Goal: Task Accomplishment & Management: Manage account settings

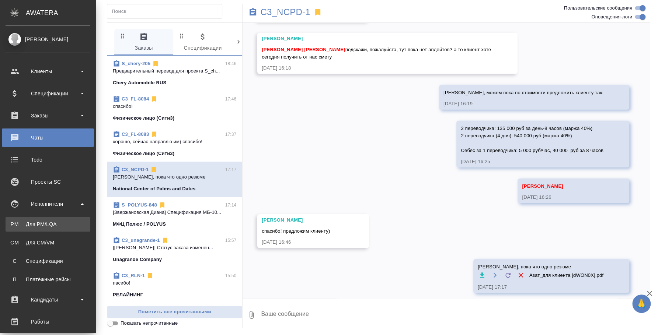
click at [30, 221] on div "Для PM/LQA" at bounding box center [47, 224] width 77 height 7
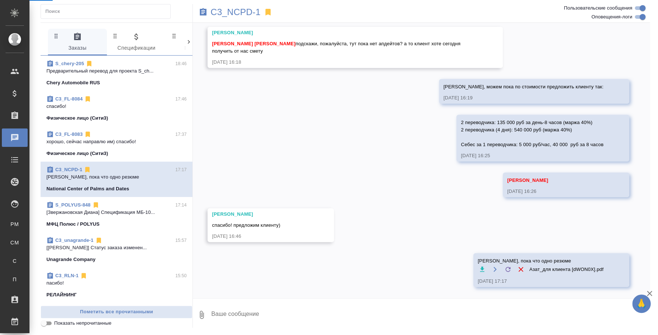
scroll to position [1181, 0]
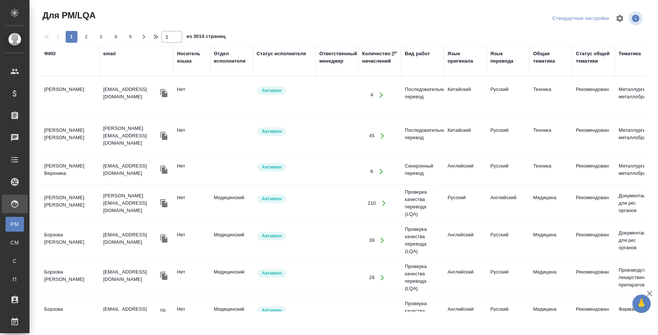
click at [52, 51] on div "ФИО" at bounding box center [49, 53] width 11 height 7
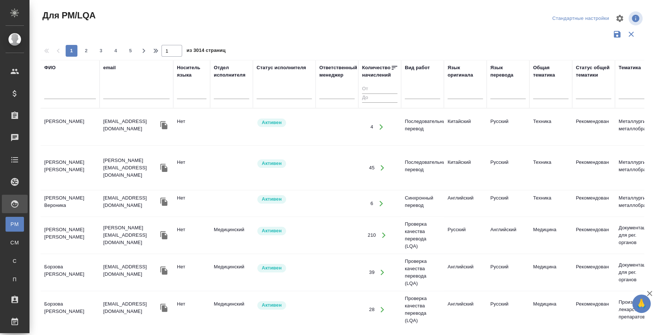
click at [68, 94] on input "text" at bounding box center [70, 94] width 52 height 9
type input "аль шами ибрагим"
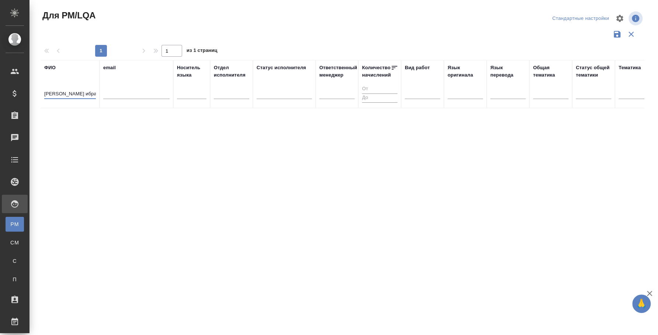
click at [70, 94] on input "аль шами ибрагим" at bounding box center [70, 94] width 52 height 9
drag, startPoint x: 67, startPoint y: 92, endPoint x: -22, endPoint y: 88, distance: 88.9
click at [0, 88] on html "🙏 .cls-1 fill:#fff; AWATERA Fedotova Irina Клиенты Спецификации Заказы 0 Чаты T…" at bounding box center [329, 167] width 658 height 335
click at [62, 94] on input "аль шами ибрагим" at bounding box center [70, 94] width 52 height 9
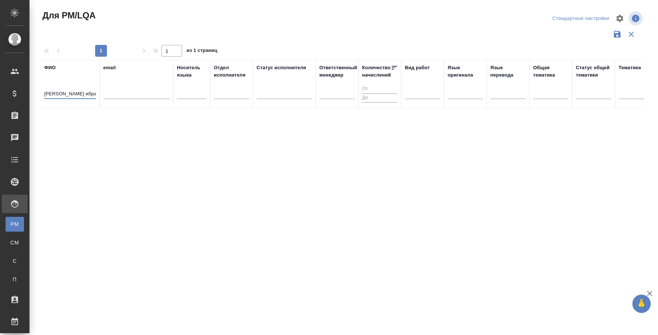
click at [62, 94] on input "аль шами ибрагим" at bounding box center [70, 94] width 52 height 9
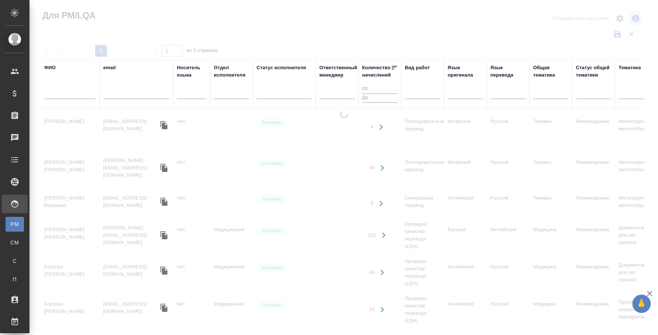
drag, startPoint x: 325, startPoint y: 323, endPoint x: 360, endPoint y: 328, distance: 34.7
click at [364, 328] on div at bounding box center [343, 220] width 628 height 219
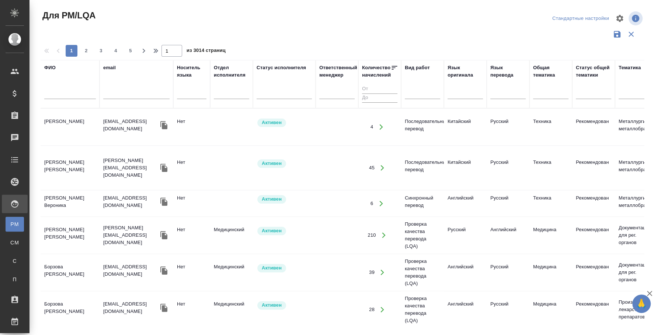
scroll to position [0, 93]
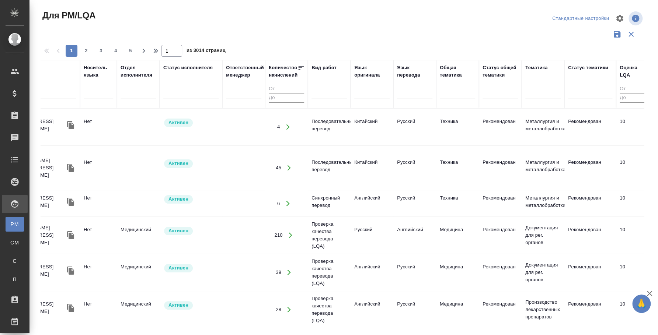
click at [367, 99] on div at bounding box center [371, 94] width 35 height 19
click at [373, 89] on div at bounding box center [371, 92] width 35 height 11
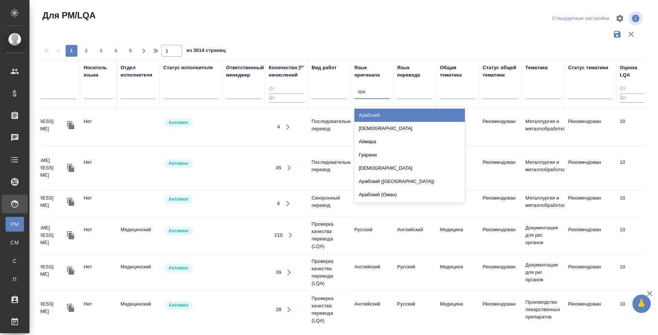
type input "араб"
click at [375, 118] on div "Арабский" at bounding box center [409, 115] width 111 height 13
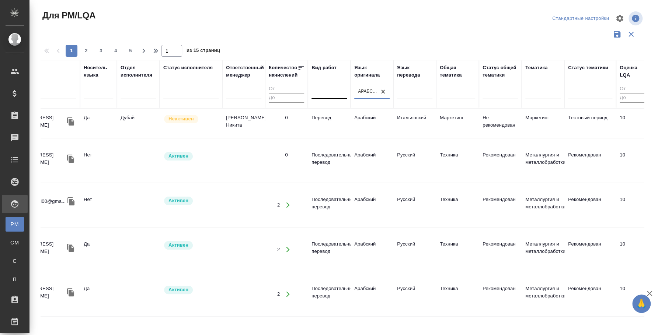
click at [328, 92] on div at bounding box center [328, 92] width 35 height 11
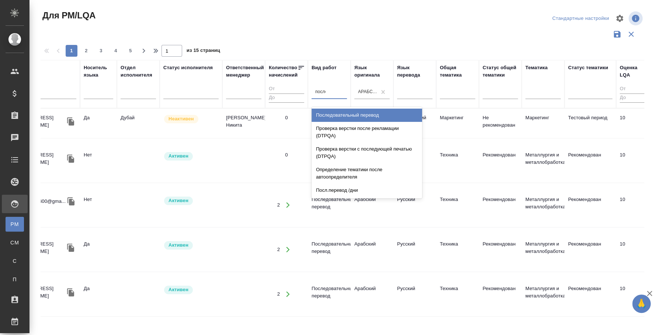
type input "послед"
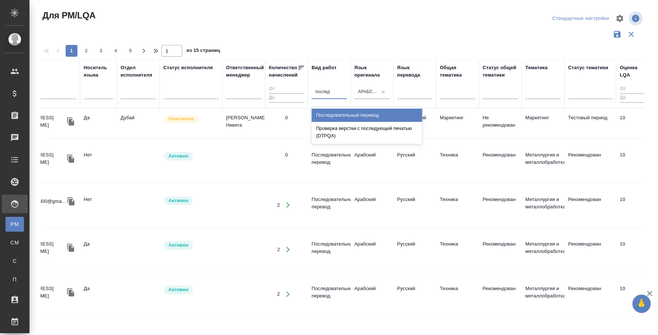
click at [335, 111] on div "Последовательный перевод" at bounding box center [366, 115] width 111 height 13
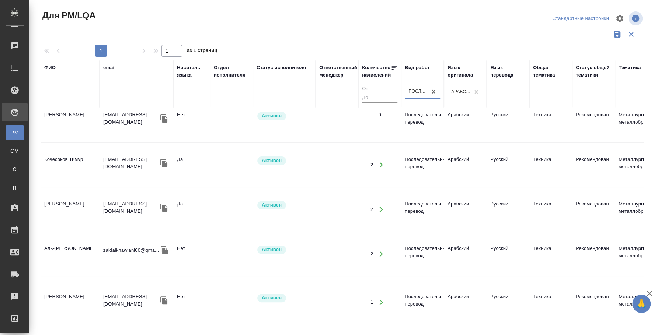
scroll to position [0, 0]
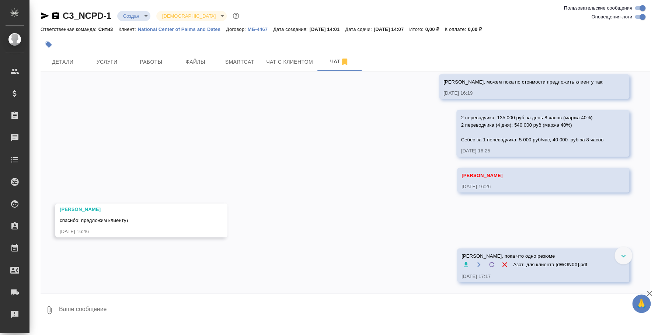
scroll to position [1048, 0]
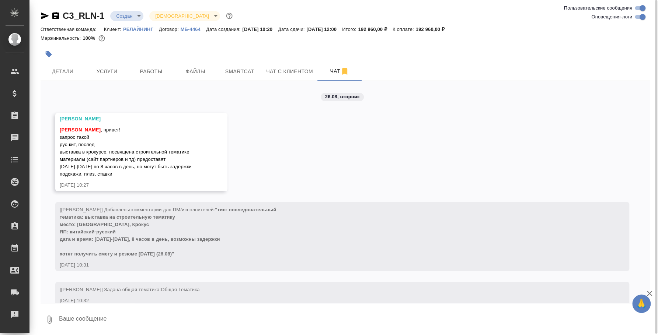
scroll to position [999, 0]
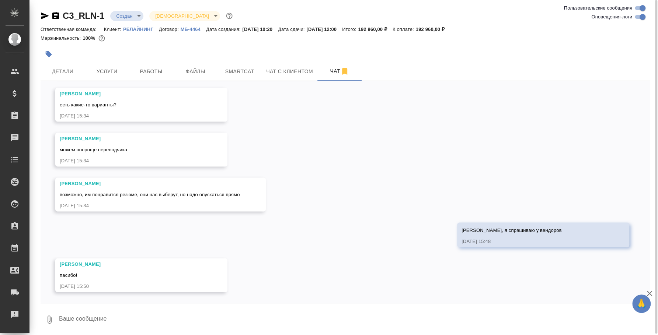
click at [53, 17] on icon "button" at bounding box center [55, 15] width 7 height 7
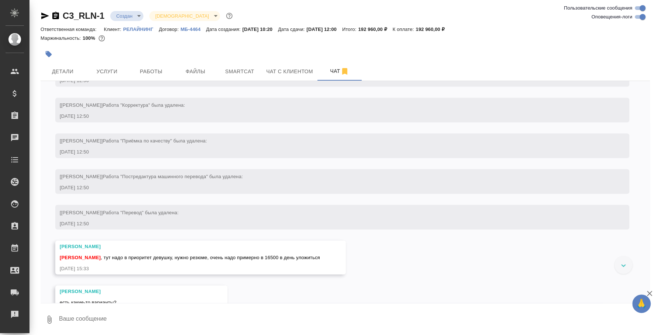
scroll to position [814, 0]
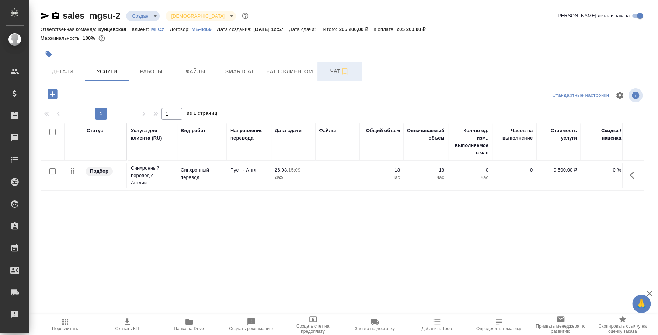
click at [327, 67] on span "Чат" at bounding box center [339, 71] width 35 height 9
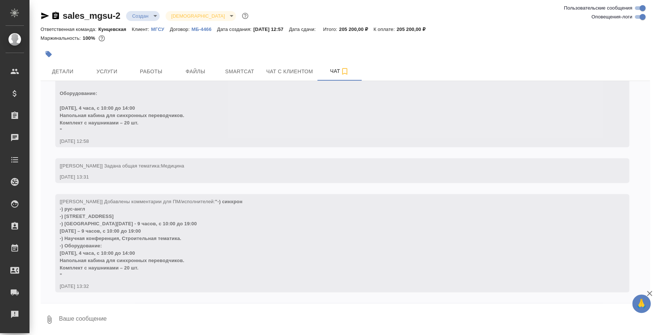
scroll to position [202, 0]
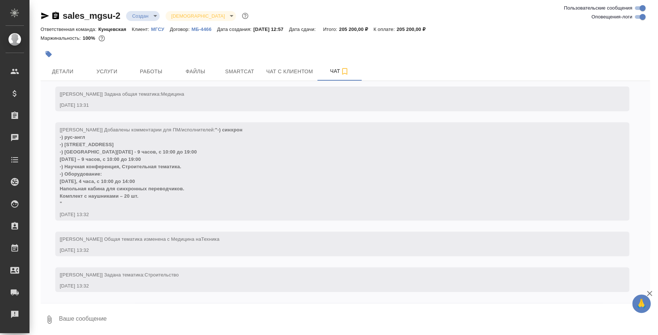
drag, startPoint x: 149, startPoint y: 198, endPoint x: 60, endPoint y: 137, distance: 107.2
click at [60, 137] on div "[[PERSON_NAME]] Добавлены комментарии для ПМ/исполнителей: "-) синхрон -) рус-а…" at bounding box center [332, 166] width 544 height 83
copy span "-) рус-англ -) [STREET_ADDRESS] -) [GEOGRAPHIC_DATA][DATE] - 9 часов, с 10:00 д…"
click at [197, 184] on div "[[PERSON_NAME]] Добавлены комментарии для ПМ/исполнителей: "-) синхрон -) рус-а…" at bounding box center [332, 166] width 544 height 83
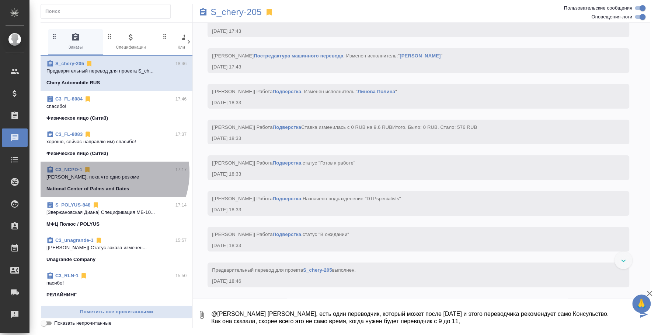
click at [107, 173] on div "C3_NCPD-1 17:17" at bounding box center [116, 169] width 140 height 7
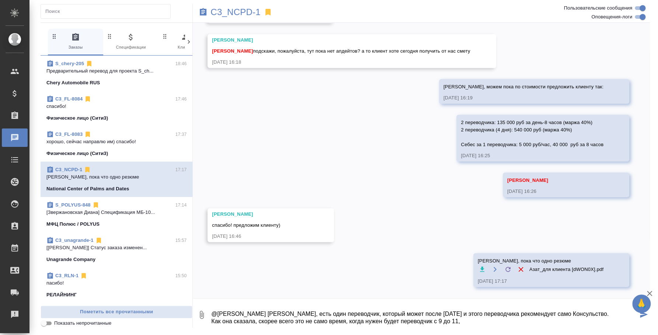
scroll to position [1181, 0]
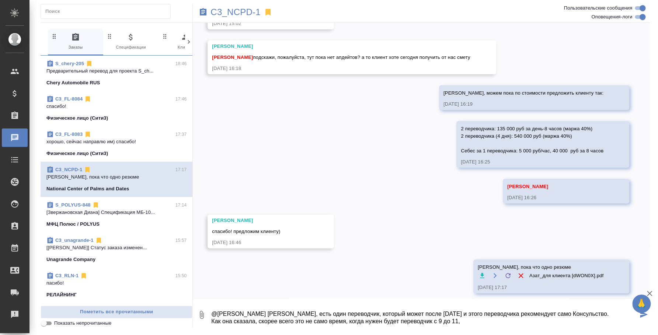
drag, startPoint x: 474, startPoint y: 314, endPoint x: -8, endPoint y: 161, distance: 506.0
click at [0, 161] on html "🙏 .cls-1 fill:#fff; AWATERA Fedotova Irina Клиенты Спецификации Заказы 0 Чаты T…" at bounding box center [329, 167] width 658 height 335
click at [351, 310] on textarea "@Ильина Екатерина Катя, есть один переводчик, который может после 2 октября и э…" at bounding box center [423, 315] width 427 height 25
drag, startPoint x: 467, startPoint y: 316, endPoint x: 146, endPoint y: 262, distance: 326.2
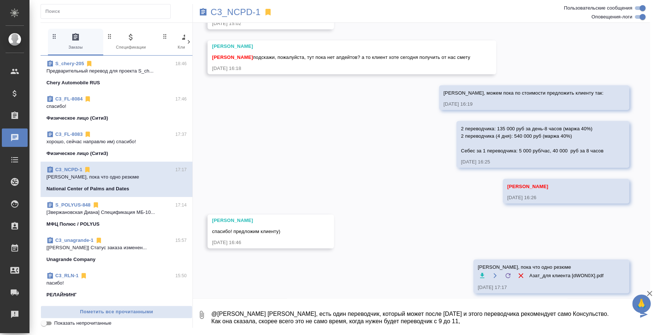
click at [146, 262] on div "0 Заказы 0 Спецификации 0 Клиенты 0 Входящие 0 Тендеры 0 Исполнители 0 Подбор и…" at bounding box center [345, 174] width 609 height 305
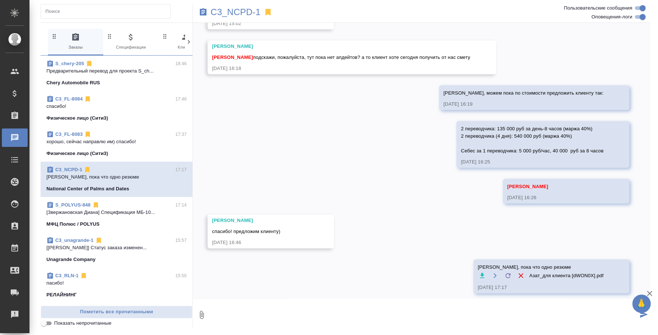
scroll to position [7, 0]
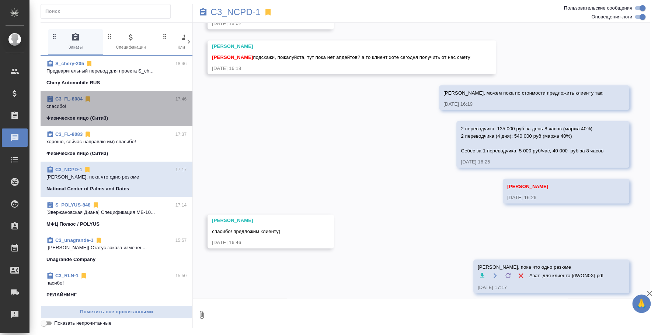
click at [132, 99] on div "C3_FL-8084 17:46" at bounding box center [116, 98] width 140 height 7
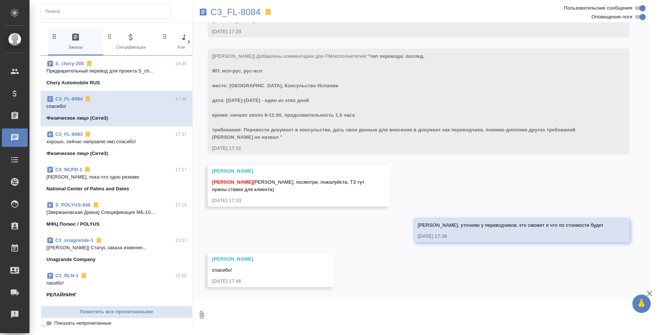
scroll to position [78, 0]
click at [300, 316] on textarea at bounding box center [429, 315] width 439 height 25
paste textarea "@Ильина Екатерина Катя, есть один переводчик, который может после 2 октября и э…"
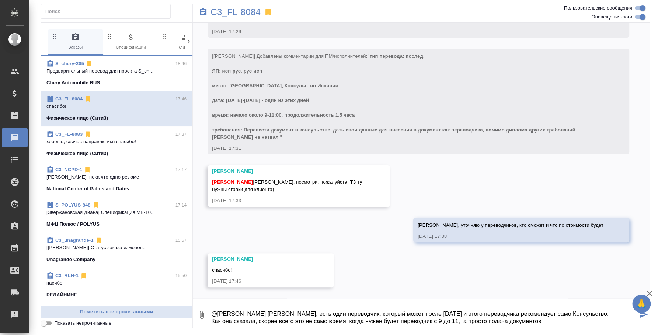
scroll to position [19, 0]
type textarea "@Ильина Екатерина Катя, есть один переводчик, который может после 2 октября и э…"
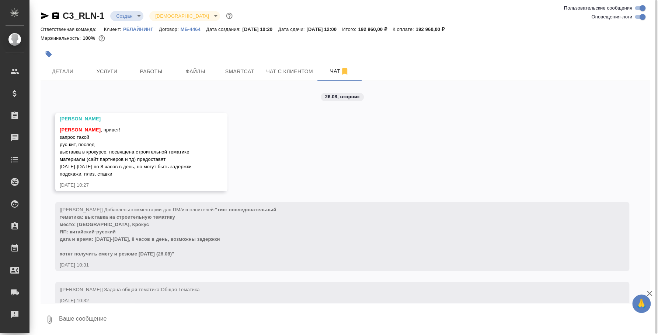
scroll to position [999, 0]
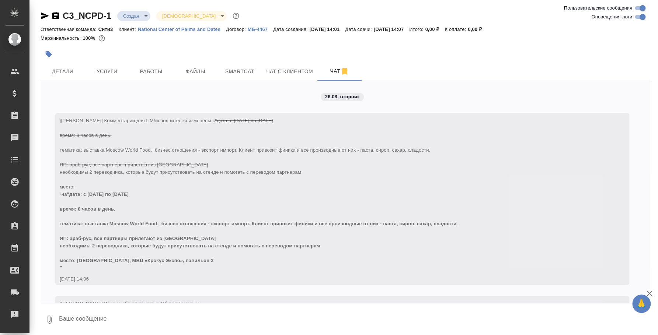
scroll to position [1187, 0]
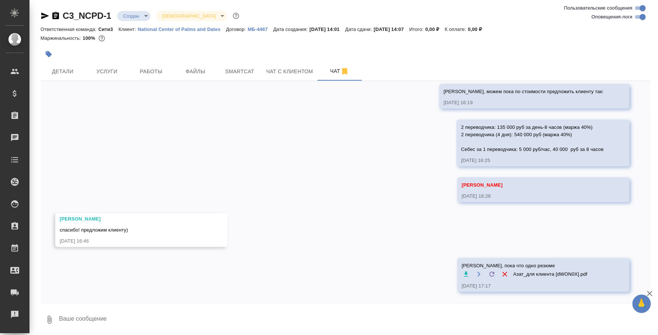
click at [199, 308] on textarea at bounding box center [353, 319] width 591 height 25
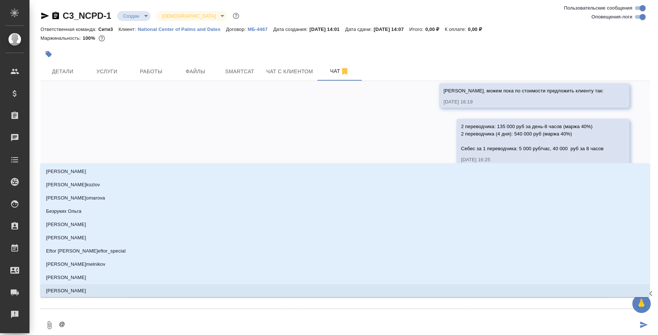
type textarea "@y"
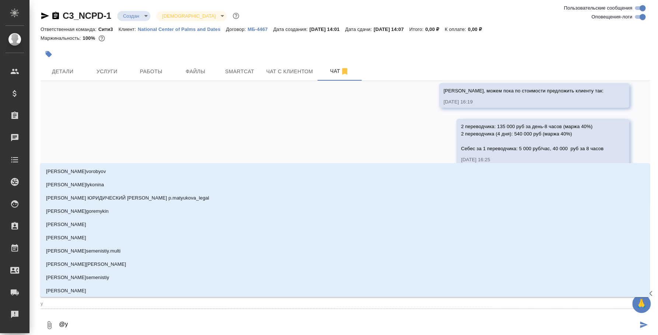
type input "y"
type textarea "@yb"
type input "yb"
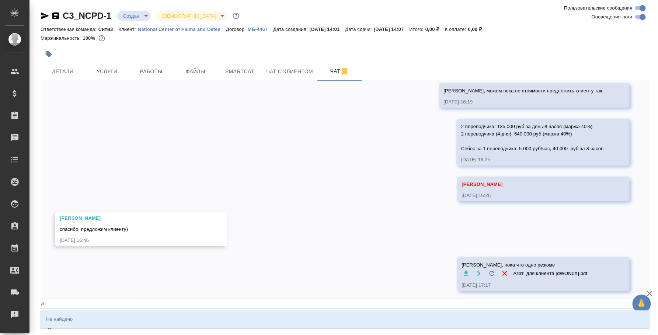
type textarea "@ybr"
type input "ybr"
type textarea "@ybrb"
type input "ybrb"
type textarea "@ybr"
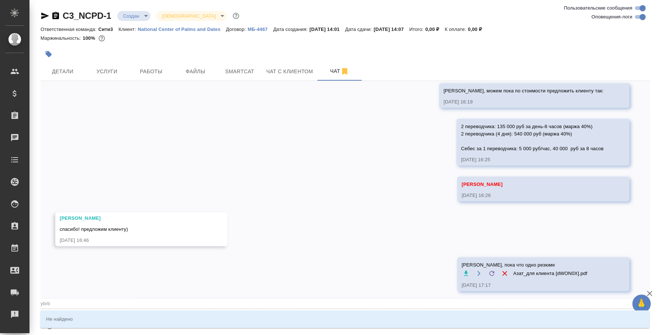
type input "ybr"
type textarea "@yb"
type input "yb"
type textarea "@y"
type input "y"
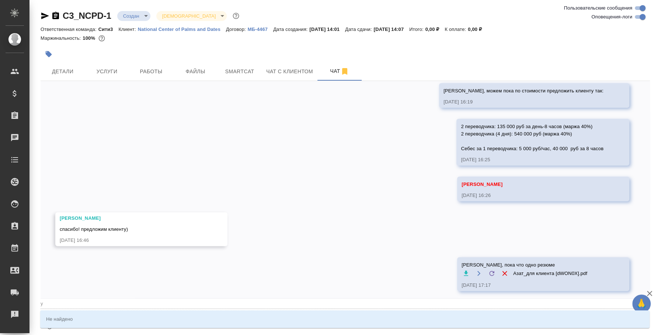
type textarea "@"
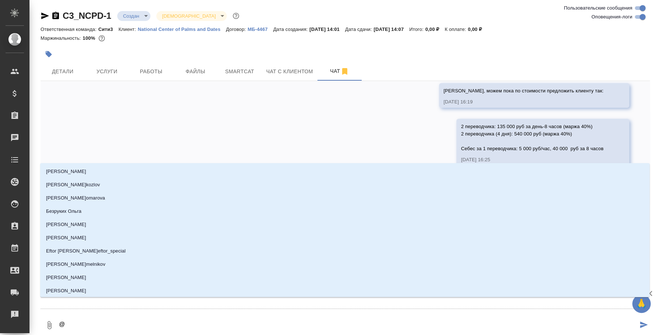
type textarea "@н"
type input "н"
type textarea "@ни"
type input "ни"
type textarea "@ник"
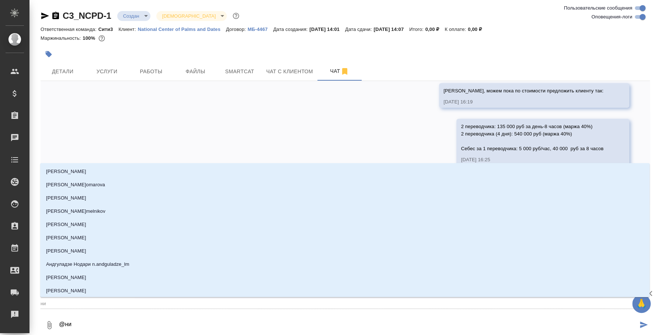
type input "ник"
type textarea "@ники"
type input "ники"
type textarea "@никит"
type input "никит"
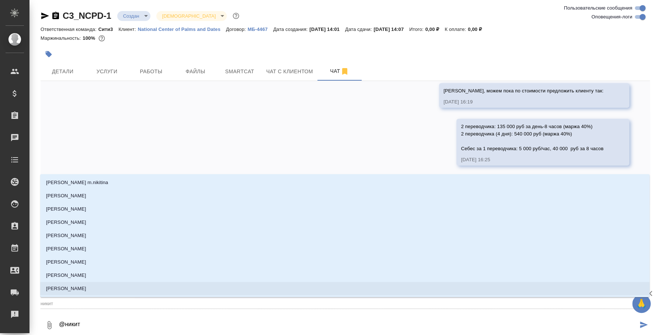
type textarea "@ники"
type input "ники"
type textarea "@ник"
type input "ник"
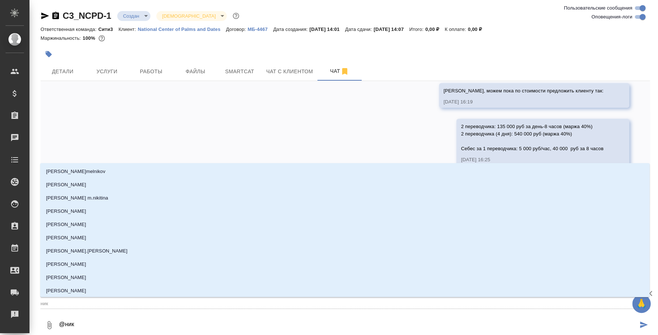
type textarea "@ни"
type input "ни"
type textarea "@н"
type input "н"
type textarea "@"
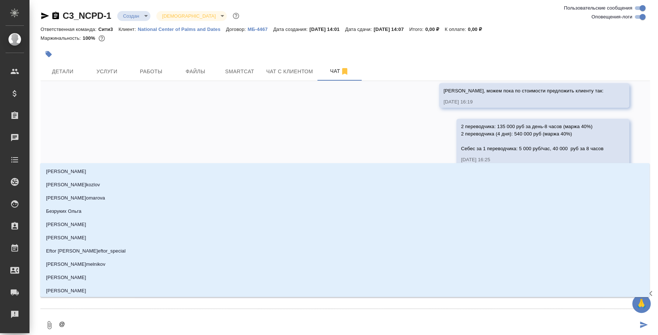
type textarea "@и"
type input "и"
type textarea "@ил"
type input "ил"
type textarea "@иль"
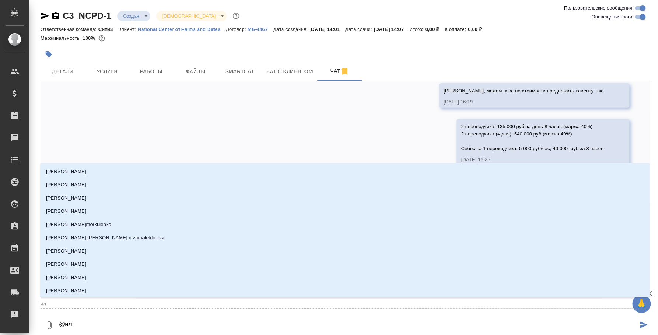
type input "иль"
type textarea "@ильи"
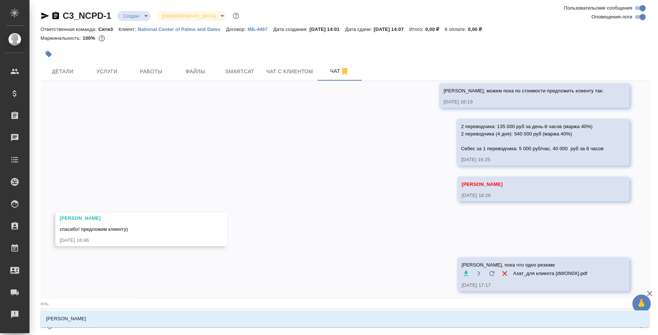
type input "ильи"
type textarea "@ильин"
type input "ильин"
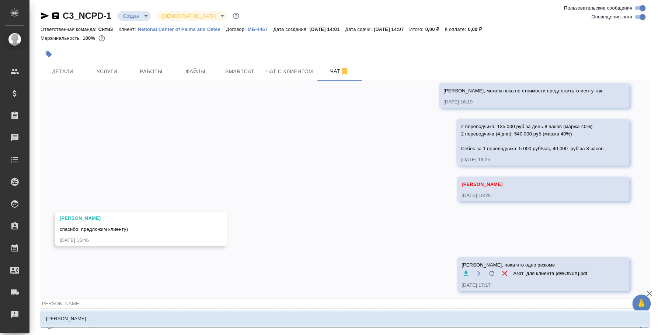
click at [213, 312] on li "[PERSON_NAME]" at bounding box center [344, 318] width 609 height 13
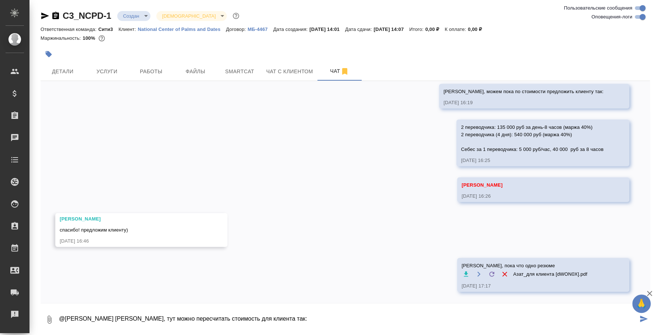
paste textarea "Нашла пока одного араба, себес за день будет 15 000 руб, для клиента при марже …"
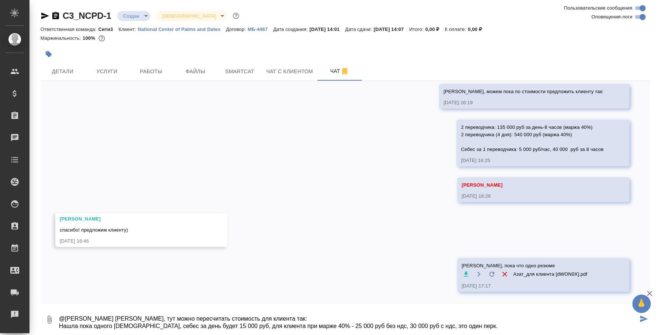
scroll to position [12, 0]
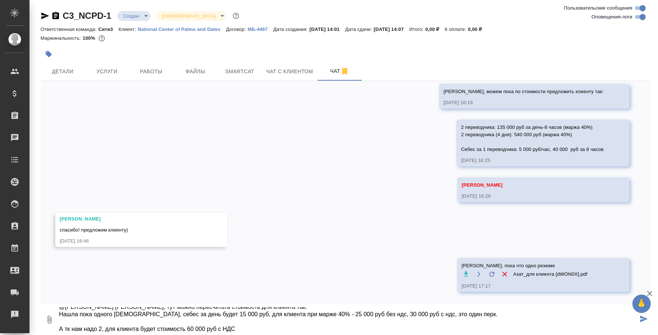
click at [282, 308] on textarea "@Ильина Екатерина Катя, тут можно пересчитать стоимость для клиента так: Нашла …" at bounding box center [347, 319] width 579 height 25
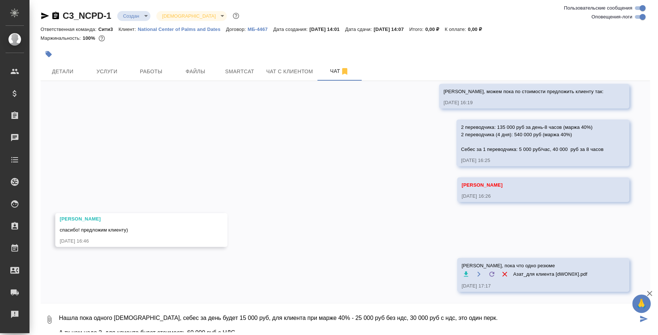
scroll to position [1, 0]
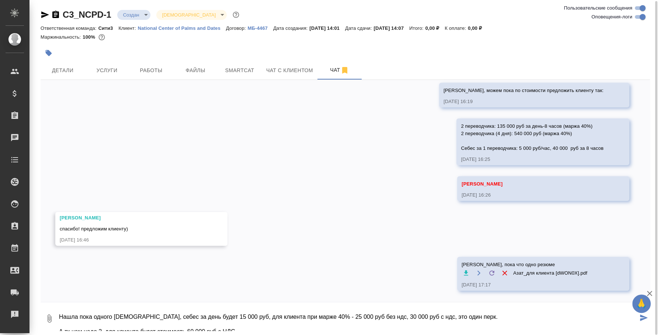
click at [249, 323] on textarea "@Ильина Екатерина Катя, тут можно пересчитать стоимость для клиента так: Нашла …" at bounding box center [347, 318] width 579 height 25
click at [253, 315] on textarea "@Ильина Екатерина Катя, тут можно пересчитать стоимость для клиента так: Нашла …" at bounding box center [347, 319] width 579 height 25
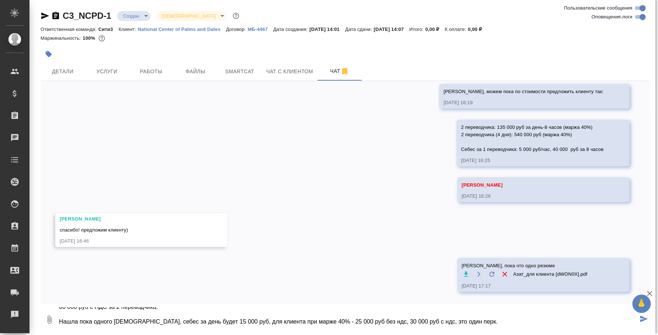
scroll to position [34, 0]
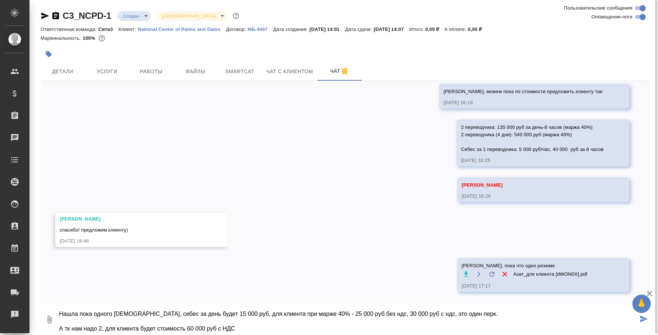
drag, startPoint x: 248, startPoint y: 327, endPoint x: 52, endPoint y: 328, distance: 196.0
click at [52, 328] on div "0 @Ильина Екатерина Катя, тут можно пересчитать стоимость для клиента так: 60 0…" at bounding box center [345, 319] width 609 height 25
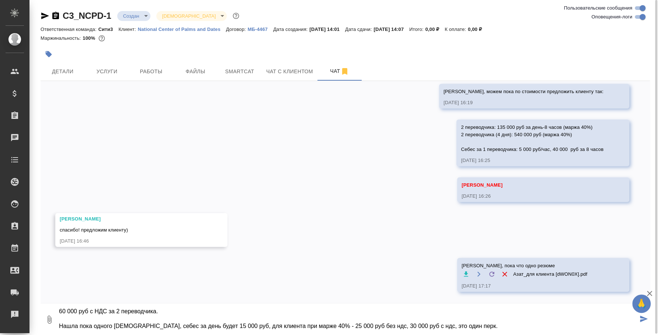
click at [112, 314] on textarea "@Ильина Екатерина Катя, тут можно пересчитать стоимость для клиента так: 60 000…" at bounding box center [347, 319] width 579 height 25
drag, startPoint x: 151, startPoint y: 321, endPoint x: 59, endPoint y: 316, distance: 92.2
click at [59, 316] on textarea "@Ильина Екатерина Катя, тут можно пересчитать стоимость для клиента так: 60 000…" at bounding box center [347, 319] width 579 height 25
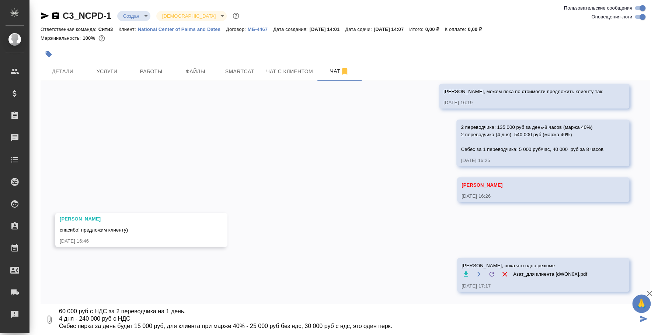
click at [411, 315] on textarea "@Ильина Екатерина Катя, тут можно пересчитать стоимость для клиента так: 60 000…" at bounding box center [347, 319] width 579 height 25
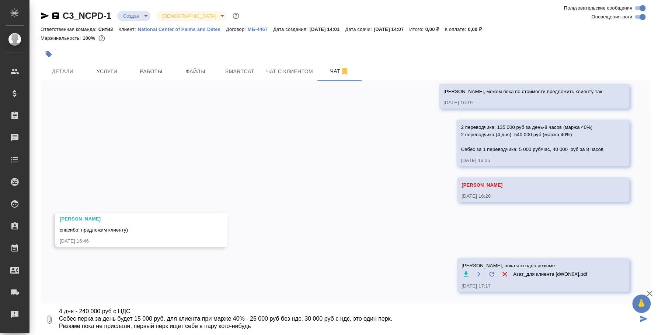
type textarea "@Ильина Екатерина Катя, тут можно пересчитать стоимость для клиента так: 60 000…"
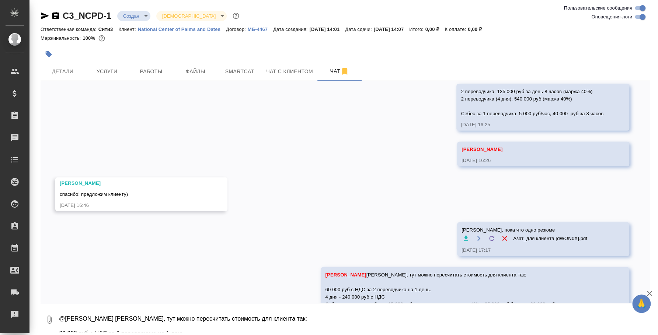
scroll to position [1259, 0]
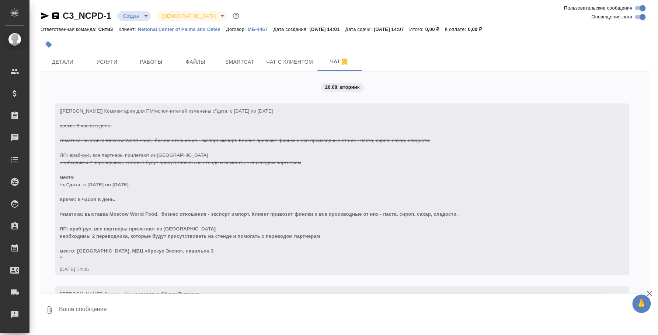
scroll to position [1259, 0]
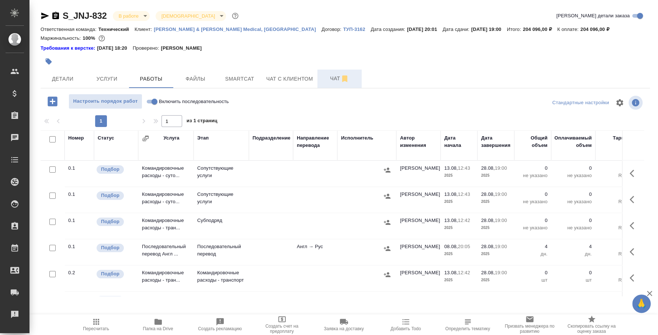
click at [350, 81] on span "Чат" at bounding box center [339, 78] width 35 height 9
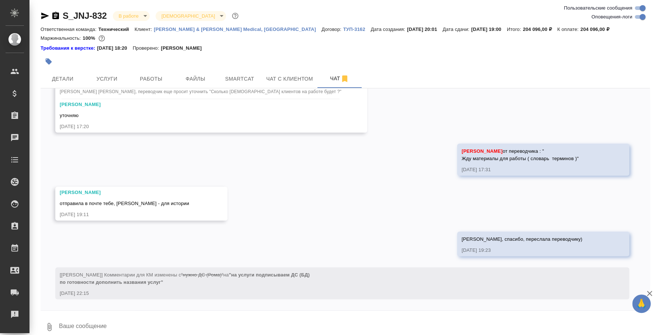
scroll to position [5805, 0]
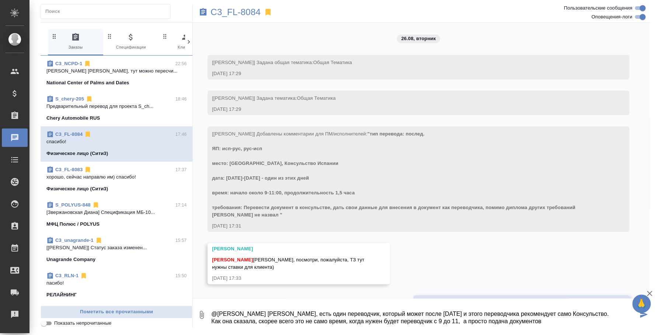
scroll to position [19, 0]
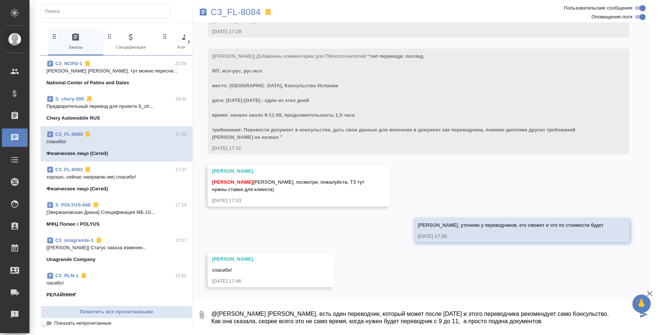
drag, startPoint x: 485, startPoint y: 310, endPoint x: 574, endPoint y: 305, distance: 89.7
click at [574, 305] on textarea "@[PERSON_NAME] [PERSON_NAME], есть один переводчик, который может после [DATE] …" at bounding box center [423, 315] width 427 height 25
click at [527, 307] on textarea "@[PERSON_NAME] [PERSON_NAME], есть один переводчик, который может после [DATE] …" at bounding box center [423, 315] width 427 height 25
drag, startPoint x: 543, startPoint y: 308, endPoint x: 468, endPoint y: 311, distance: 74.9
click at [468, 311] on textarea "@[PERSON_NAME] [PERSON_NAME], есть один переводчик, который может после [DATE] …" at bounding box center [423, 315] width 427 height 25
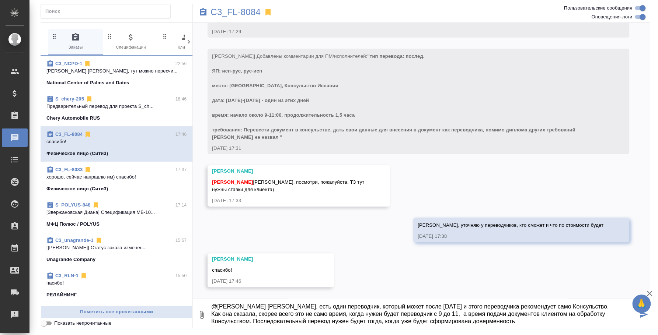
click at [495, 315] on textarea "@[PERSON_NAME] [PERSON_NAME], есть один переводчик, который может после [DATE] …" at bounding box center [423, 315] width 427 height 25
click at [438, 324] on textarea "@[PERSON_NAME] [PERSON_NAME], есть один переводчик, который может после [DATE] …" at bounding box center [423, 315] width 427 height 25
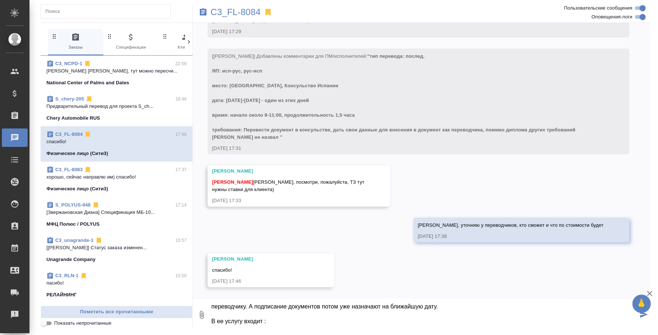
paste textarea "- консультация в рамках моих возможностей, - общение с консульством, чтобы снят…"
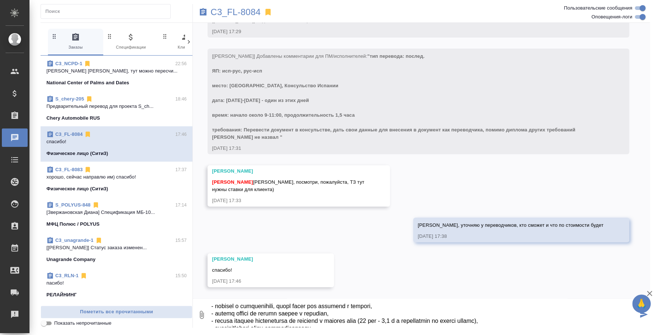
scroll to position [52, 0]
click at [294, 312] on textarea at bounding box center [423, 315] width 427 height 25
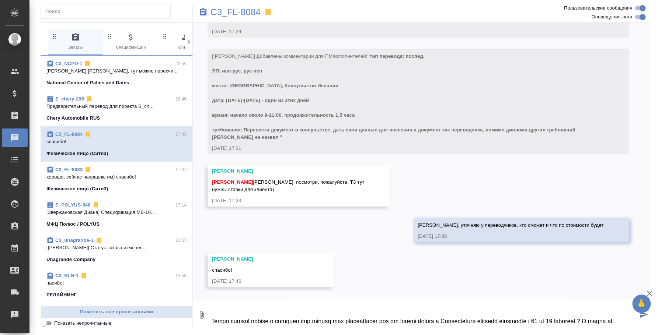
scroll to position [108, 0]
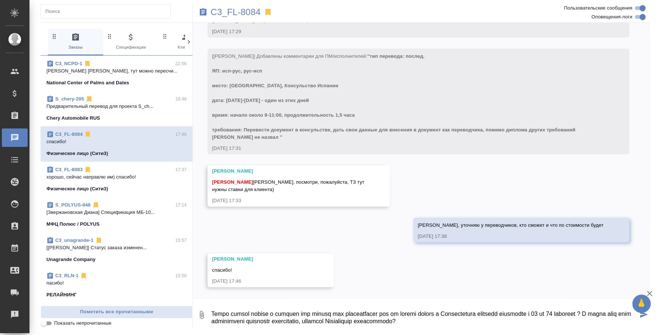
type textarea "@Loremi Dolorsita Cons, adip elit seddoeiusm, tempori utlab etdol 9 magnaal e a…"
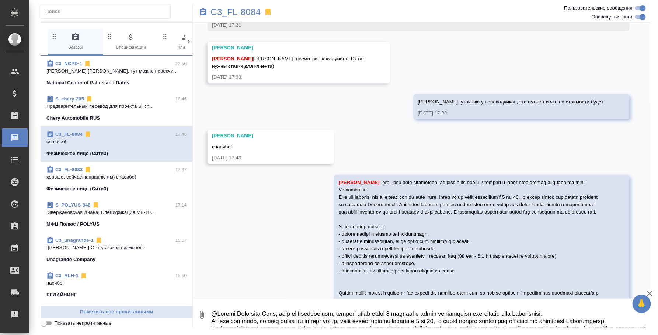
scroll to position [246, 0]
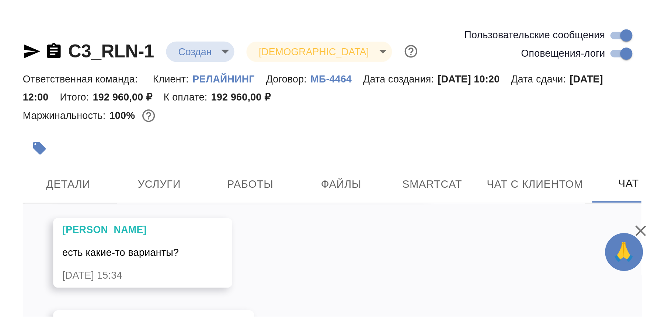
scroll to position [999, 0]
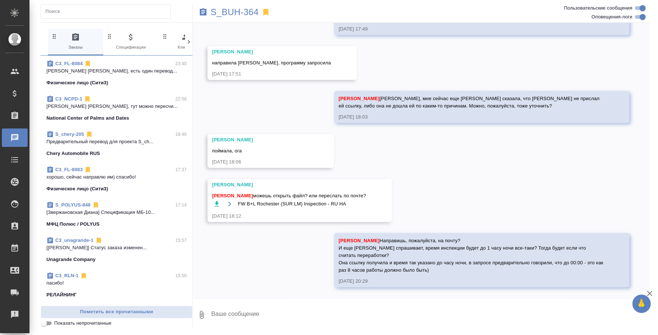
scroll to position [7365, 0]
click at [125, 139] on p "Предварительный перевод для проекта S_ch..." at bounding box center [116, 141] width 140 height 7
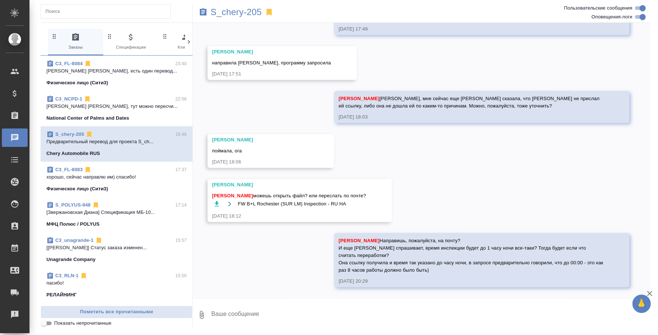
click at [118, 111] on span "C3_NCPD-1 22:56 Ильина Екатерина Катя, тут можно пересчи... National Center of …" at bounding box center [116, 108] width 140 height 27
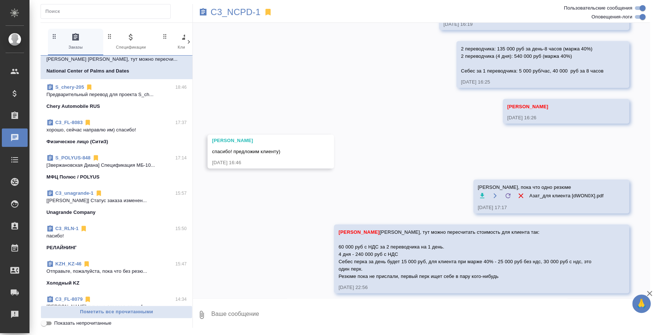
scroll to position [92, 0]
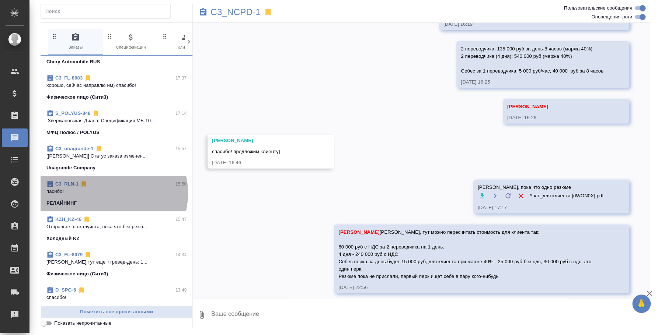
click at [106, 193] on p "пасибо!" at bounding box center [116, 191] width 140 height 7
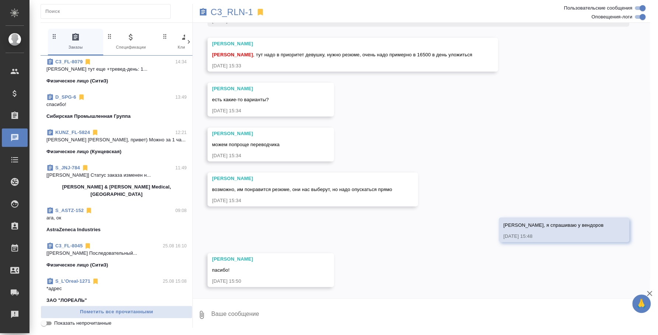
scroll to position [322, 0]
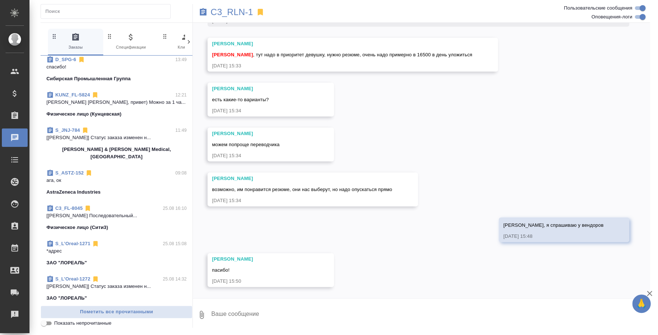
click at [128, 177] on span "S_ASTZ-152 09:08 ага, ок AstraZeneca Industries" at bounding box center [116, 183] width 140 height 27
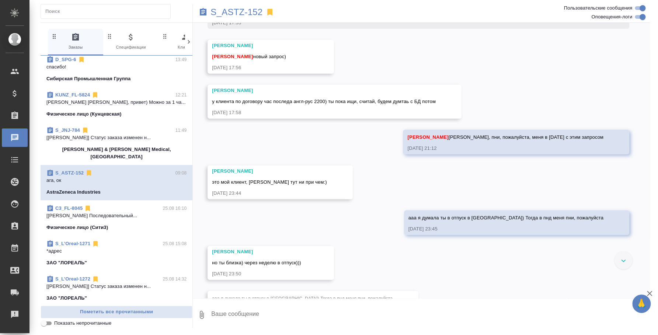
scroll to position [184, 0]
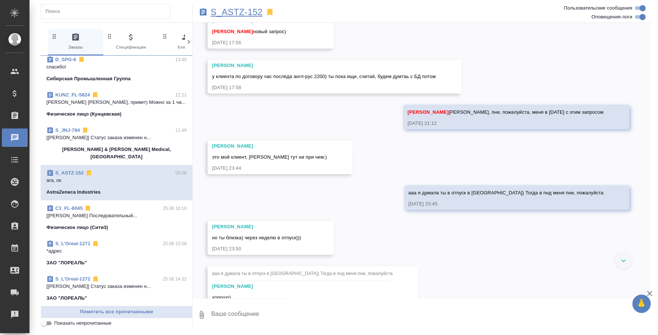
click at [234, 14] on p "S_ASTZ-152" at bounding box center [236, 11] width 52 height 7
click at [233, 11] on p "S_ASTZ-152" at bounding box center [236, 11] width 52 height 7
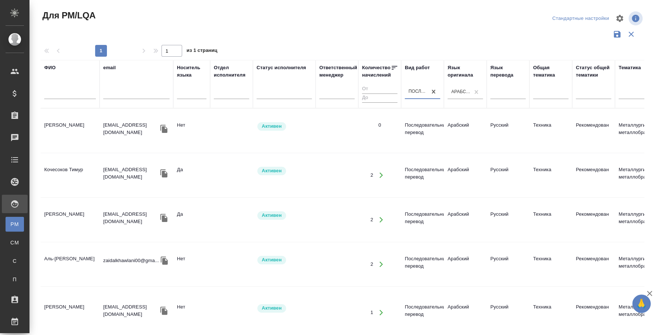
scroll to position [92, 0]
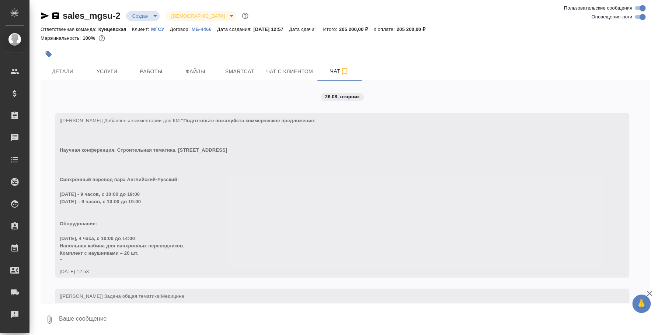
scroll to position [202, 0]
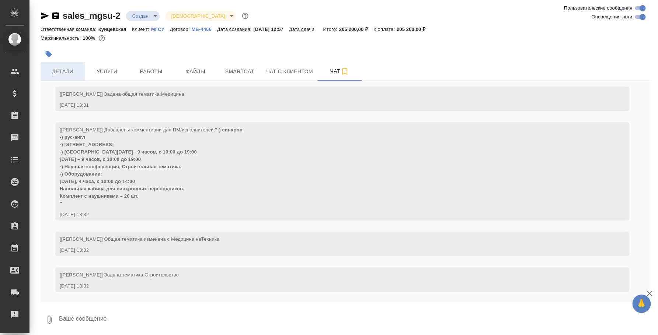
click at [63, 64] on button "Детали" at bounding box center [63, 71] width 44 height 18
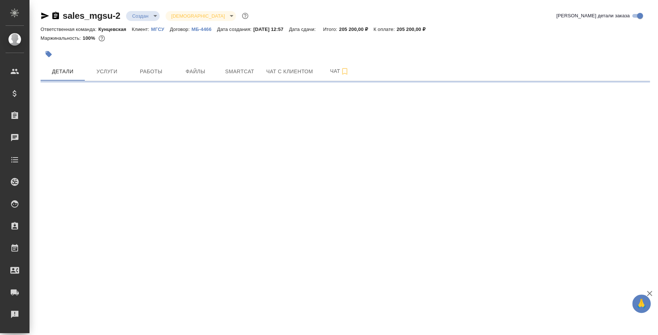
select select "RU"
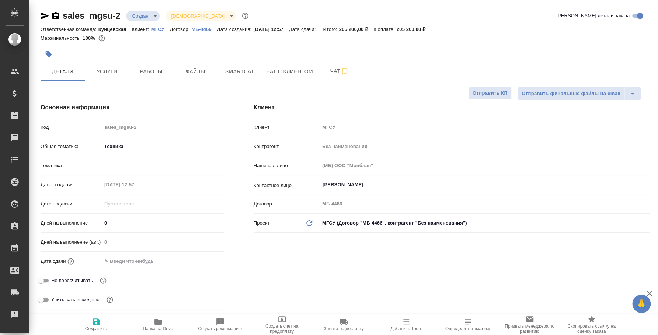
type textarea "x"
type input "Мосина Ирина"
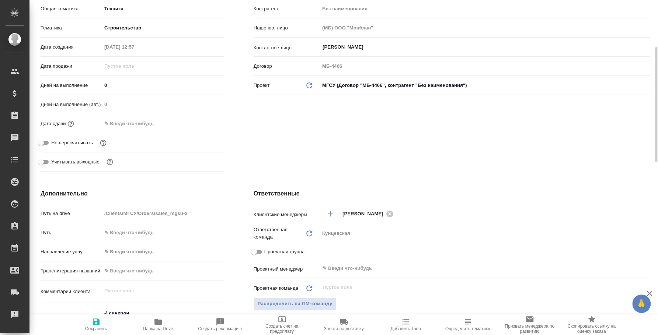
scroll to position [184, 0]
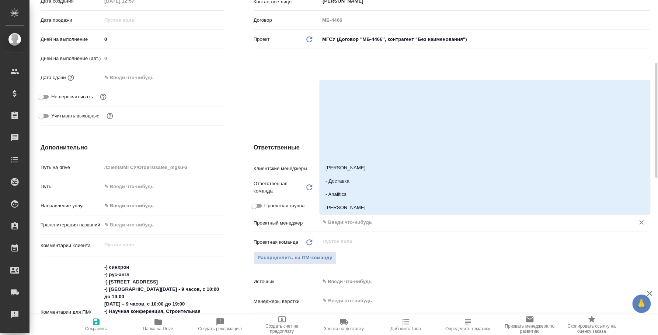
click at [348, 224] on input "text" at bounding box center [472, 222] width 301 height 9
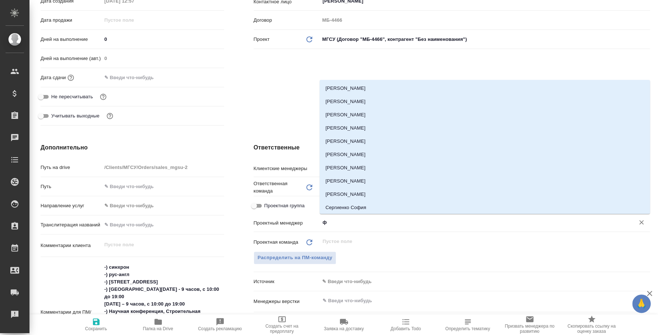
type input "фе"
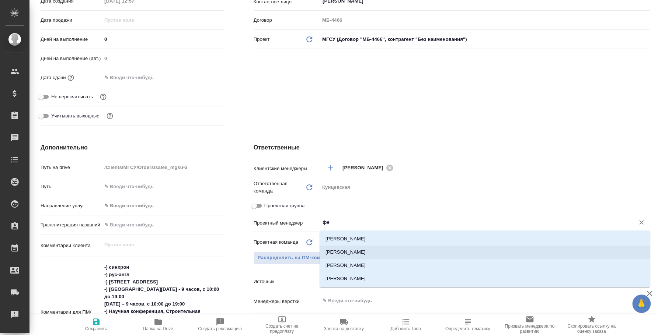
click at [353, 254] on li "[PERSON_NAME]" at bounding box center [484, 252] width 330 height 13
type textarea "x"
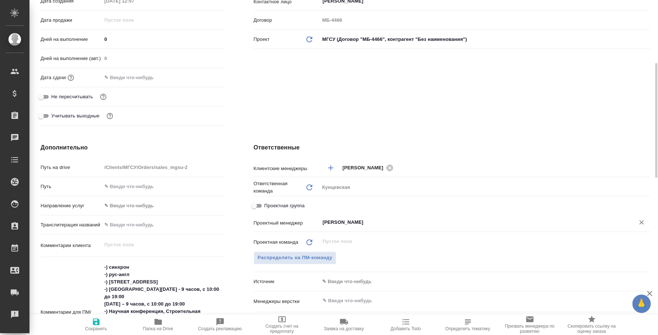
type input "[PERSON_NAME]"
click at [87, 328] on span "Сохранить" at bounding box center [96, 328] width 22 height 5
type textarea "x"
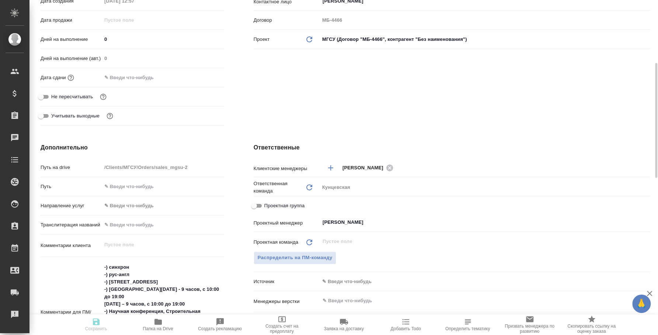
type textarea "x"
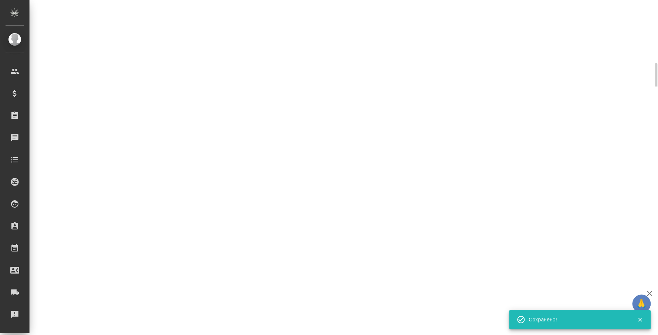
select select "RU"
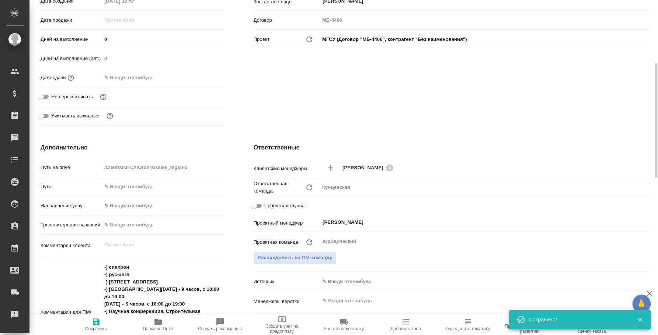
type textarea "x"
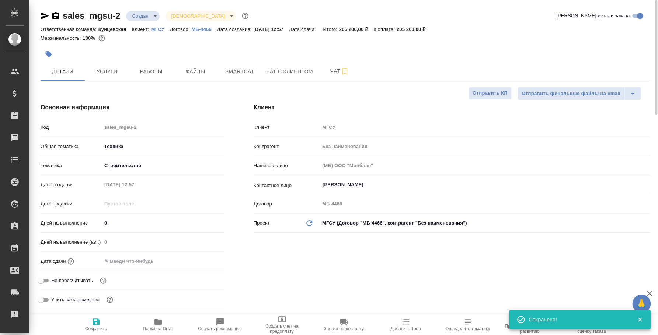
type textarea "x"
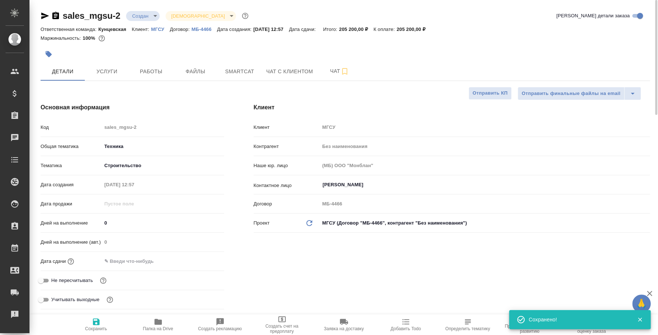
type textarea "x"
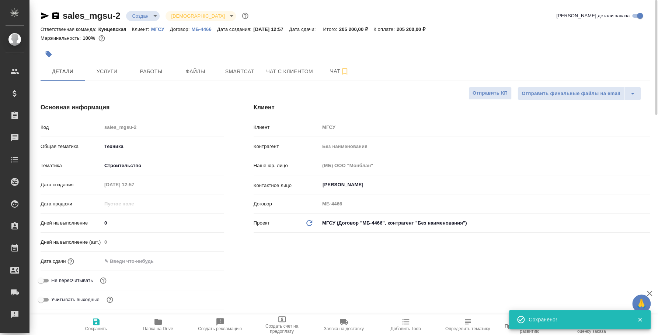
type textarea "x"
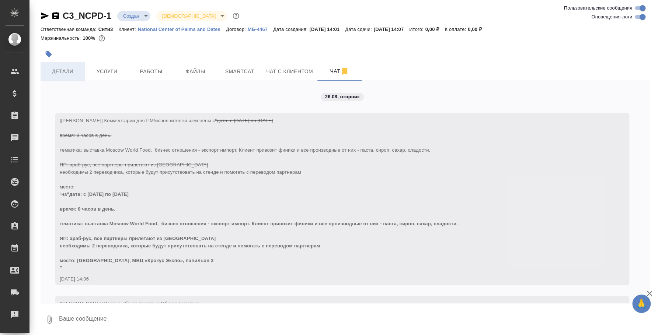
scroll to position [1259, 0]
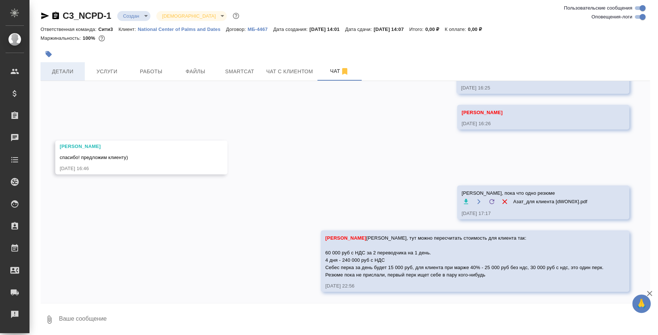
click at [70, 63] on button "Детали" at bounding box center [63, 71] width 44 height 18
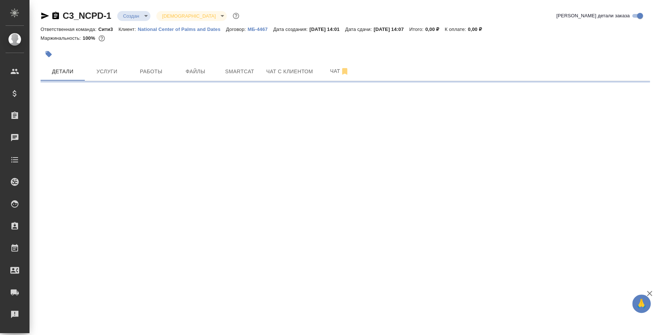
select select "RU"
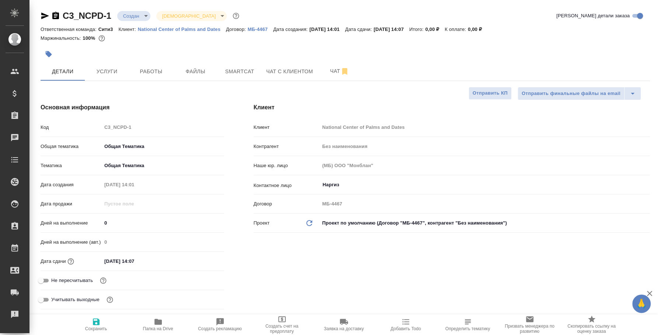
type textarea "x"
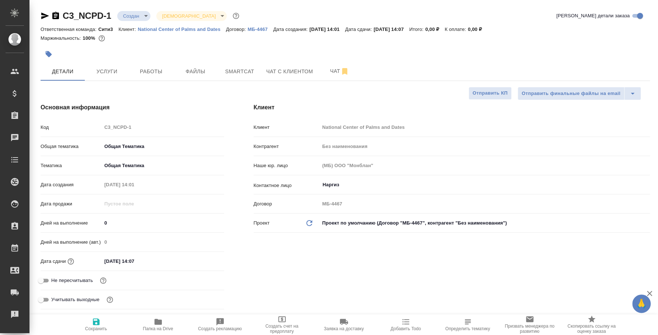
type textarea "x"
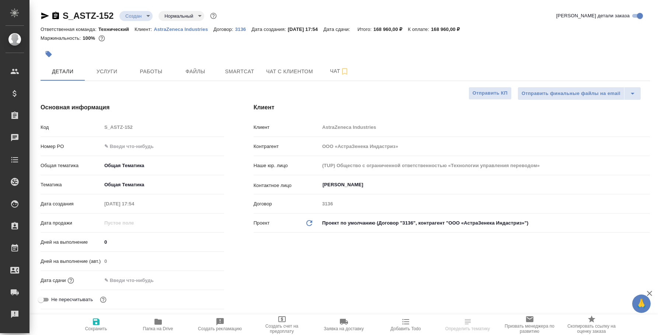
select select "RU"
type textarea "x"
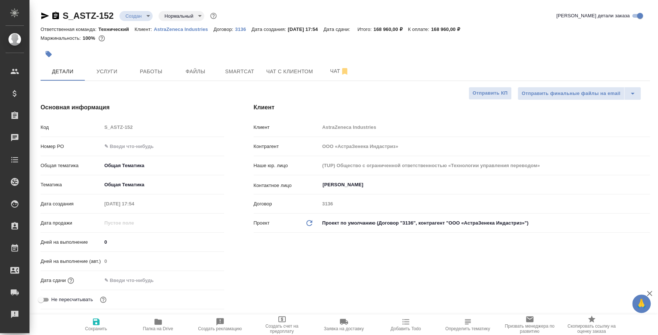
type textarea "x"
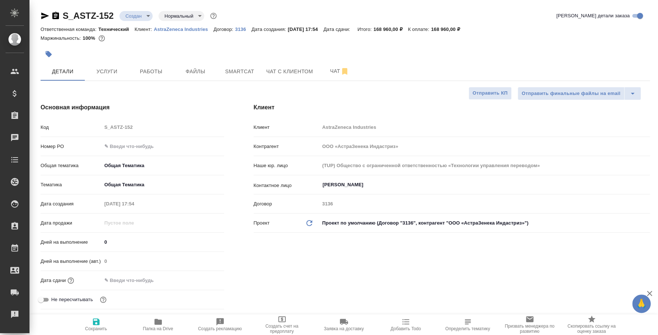
type textarea "x"
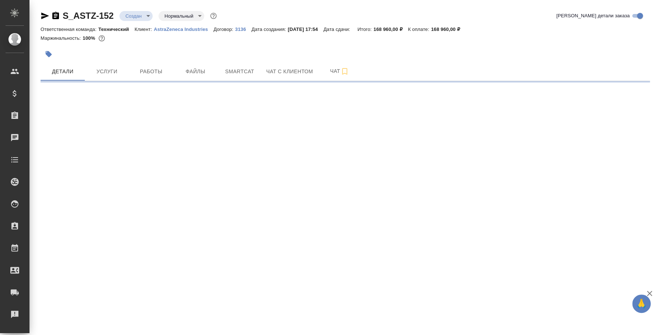
select select "RU"
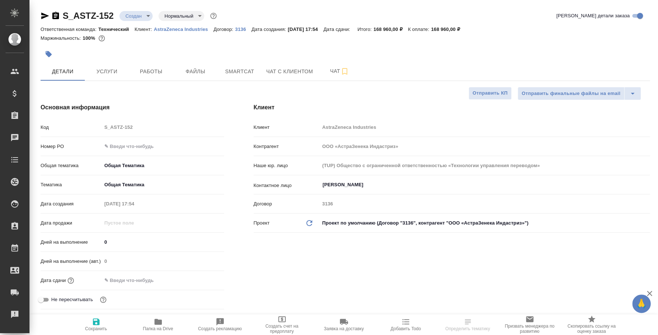
type textarea "x"
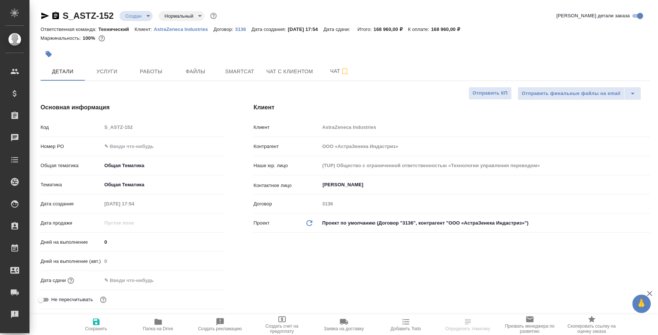
type textarea "x"
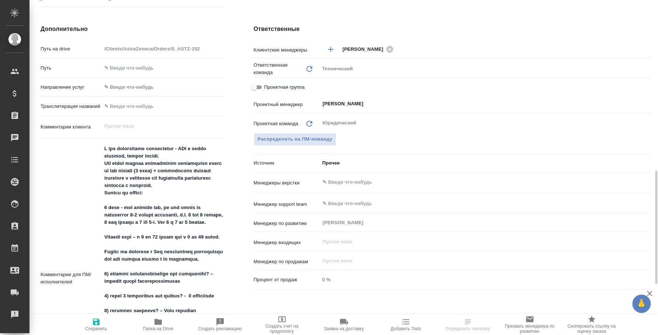
scroll to position [276, 0]
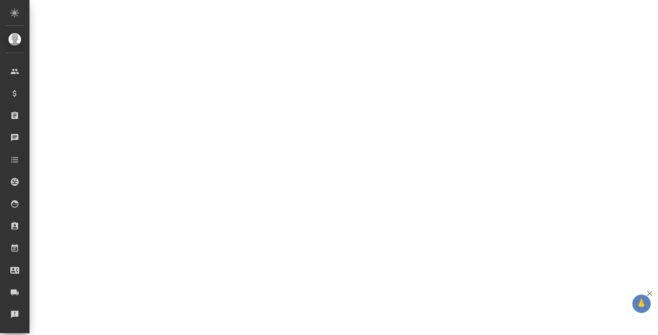
select select "RU"
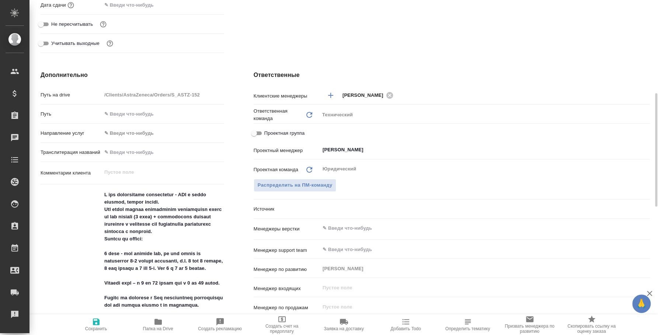
type textarea "x"
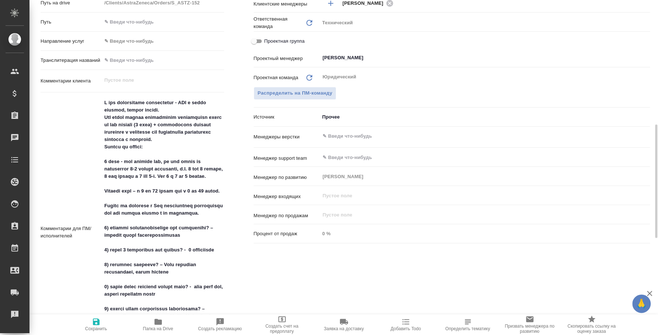
type textarea "x"
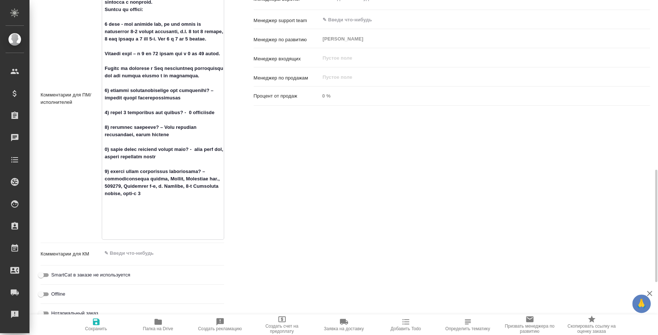
drag, startPoint x: 107, startPoint y: 106, endPoint x: 214, endPoint y: 237, distance: 168.7
click at [214, 237] on div "x" at bounding box center [163, 99] width 122 height 282
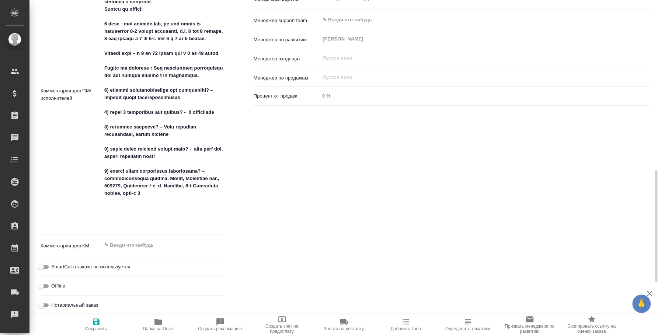
type textarea "x"
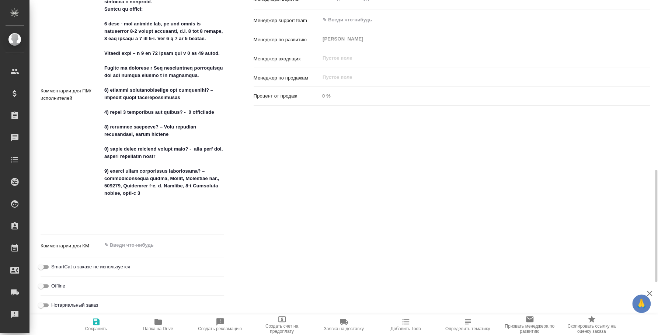
type textarea "x"
